Goal: Task Accomplishment & Management: Use online tool/utility

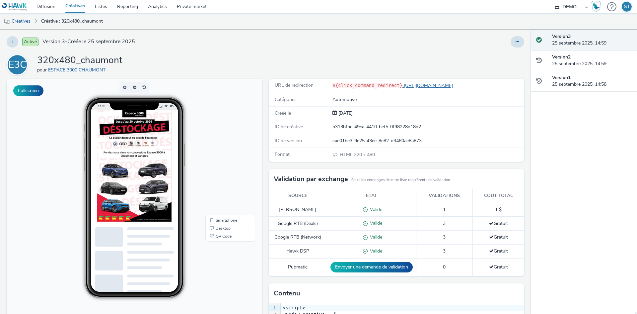
click at [416, 87] on link "https://www.espace3000.fr/jpo-vw-septembre-2025/?utm_source=ERV&utm_campaign=46…" at bounding box center [429, 85] width 53 height 6
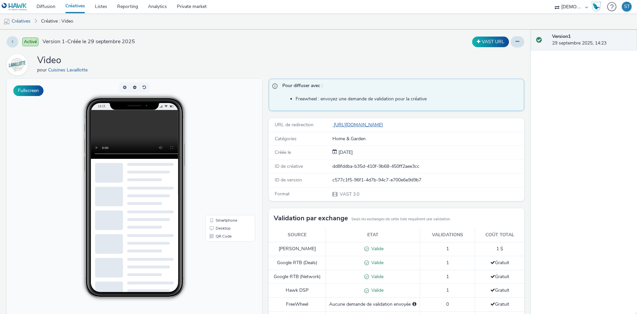
click at [386, 122] on link "https://www.cuisines-meubles-lavaillotte.fr/?utm_source=LPR&utm_campaign=435223…" at bounding box center [359, 125] width 53 height 6
click at [376, 125] on link "https://www.cuisines-meubles-lavaillotte.fr/?utm_source=LPR&utm_campaign=435223…" at bounding box center [359, 125] width 53 height 6
